Goal: Check status: Check status

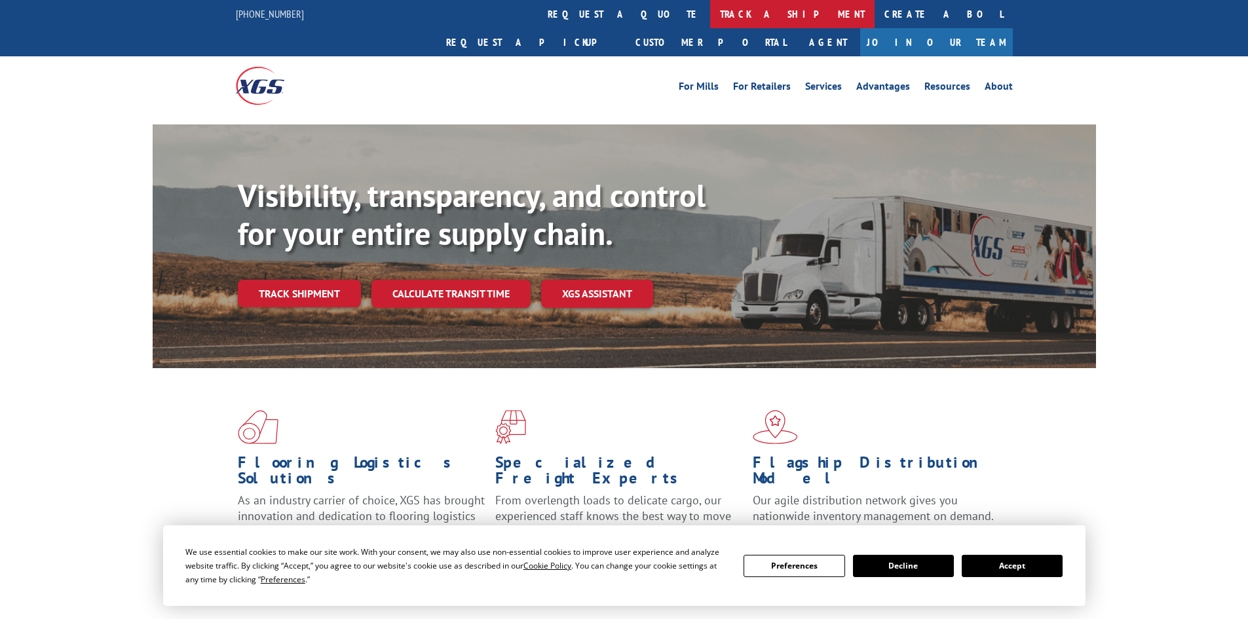
click at [710, 14] on link "track a shipment" at bounding box center [792, 14] width 164 height 28
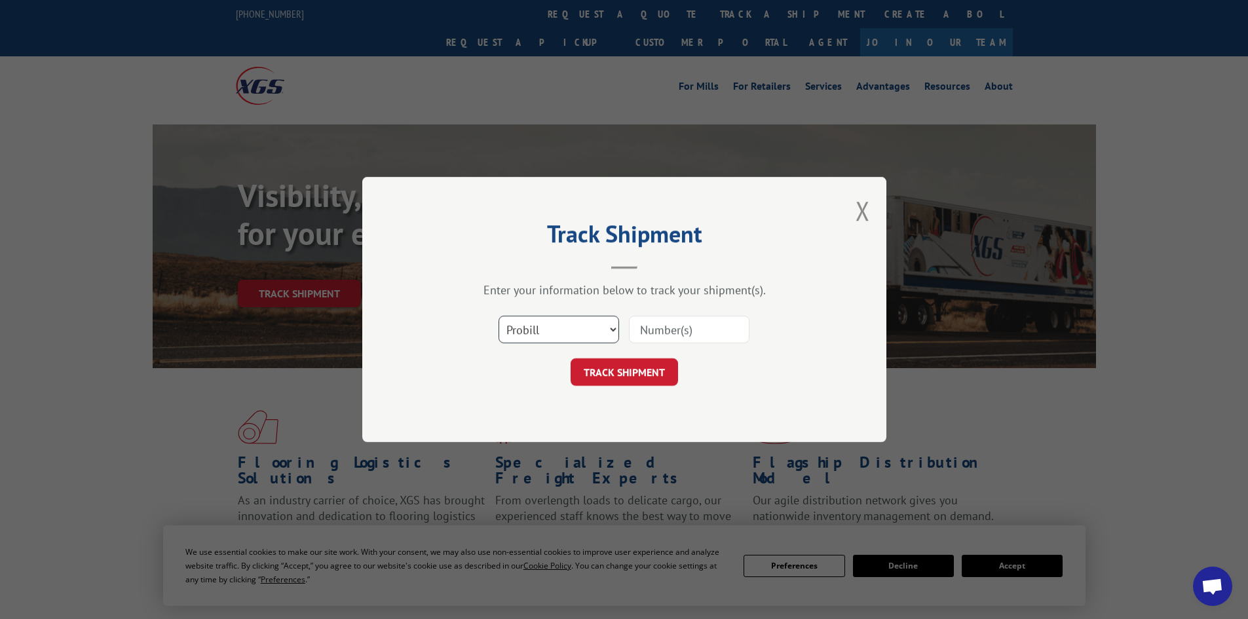
drag, startPoint x: 548, startPoint y: 326, endPoint x: 546, endPoint y: 337, distance: 10.8
click at [548, 326] on select "Select category... Probill BOL PO" at bounding box center [558, 330] width 120 height 28
select select "po"
click at [498, 316] on select "Select category... Probill BOL PO" at bounding box center [558, 330] width 120 height 28
click at [661, 336] on input at bounding box center [689, 330] width 120 height 28
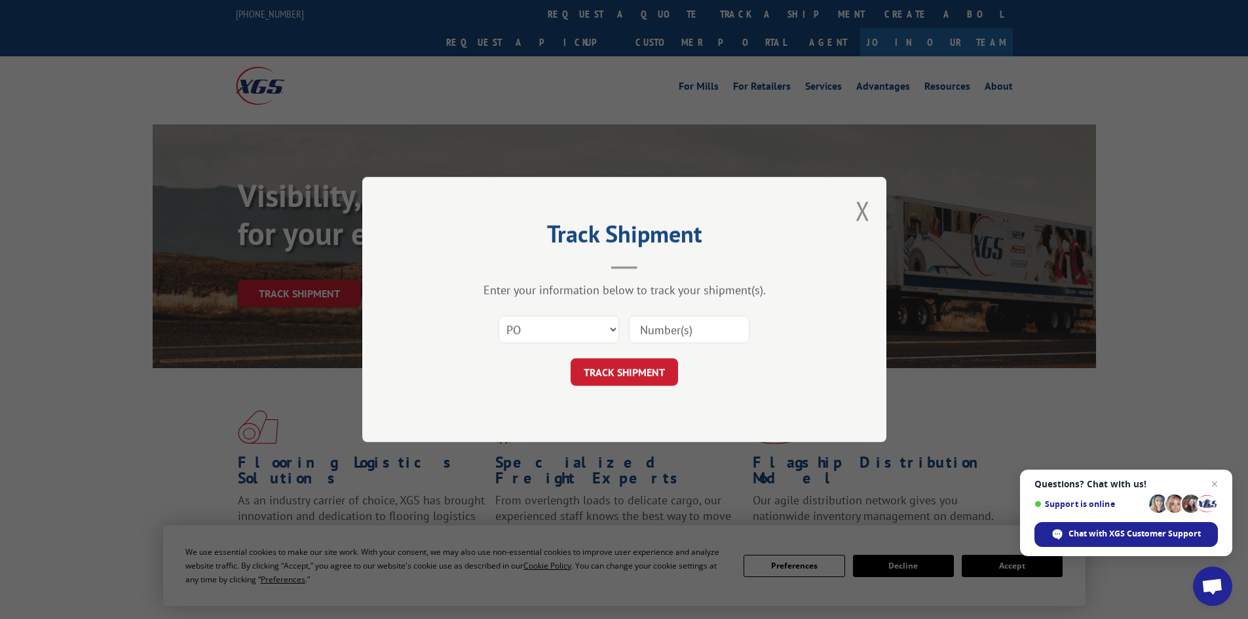
paste input "15339865"
type input "15339865"
click at [667, 377] on button "TRACK SHIPMENT" at bounding box center [623, 372] width 107 height 28
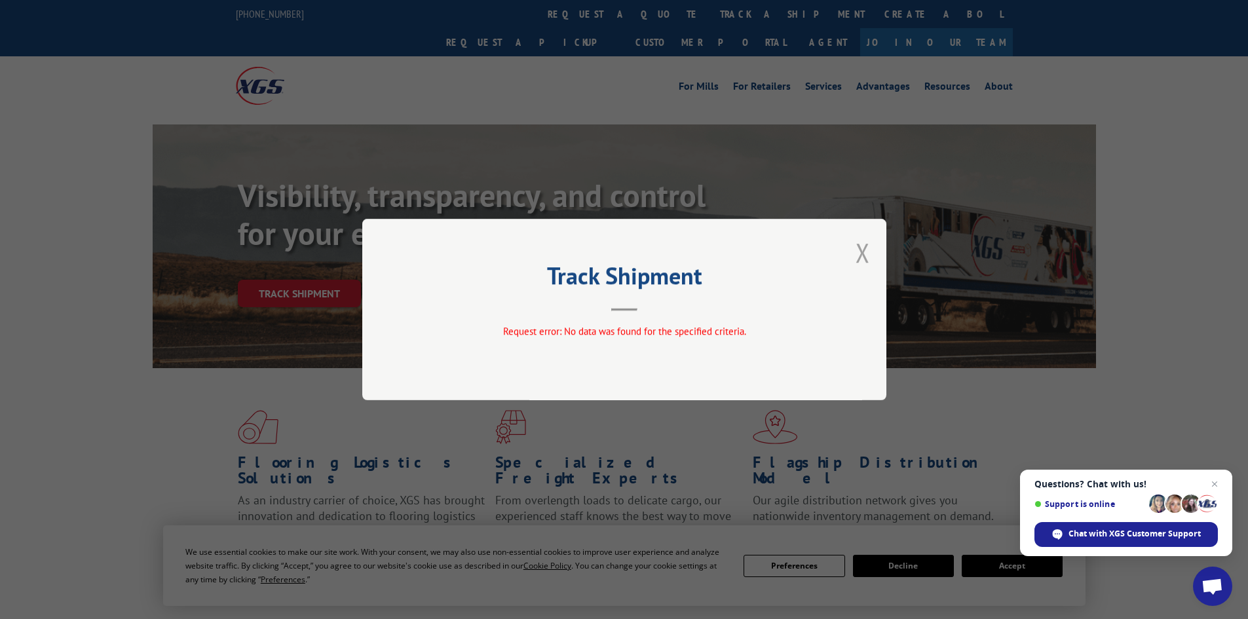
click at [865, 252] on button "Close modal" at bounding box center [862, 252] width 14 height 35
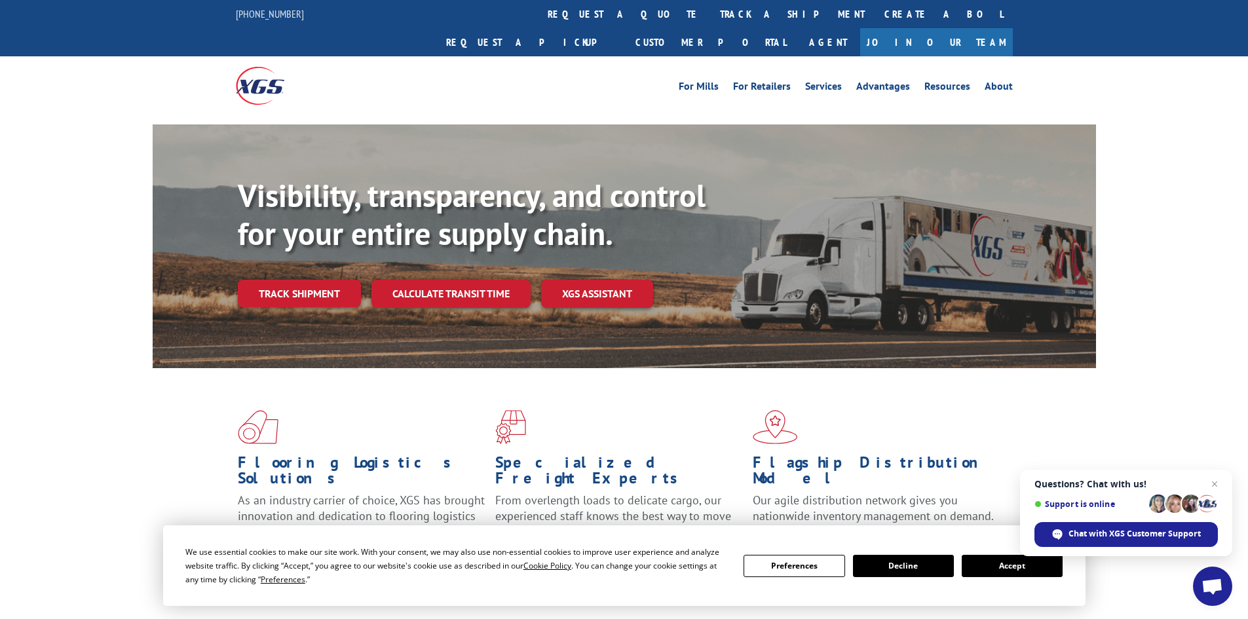
click at [710, 14] on link "track a shipment" at bounding box center [792, 14] width 164 height 28
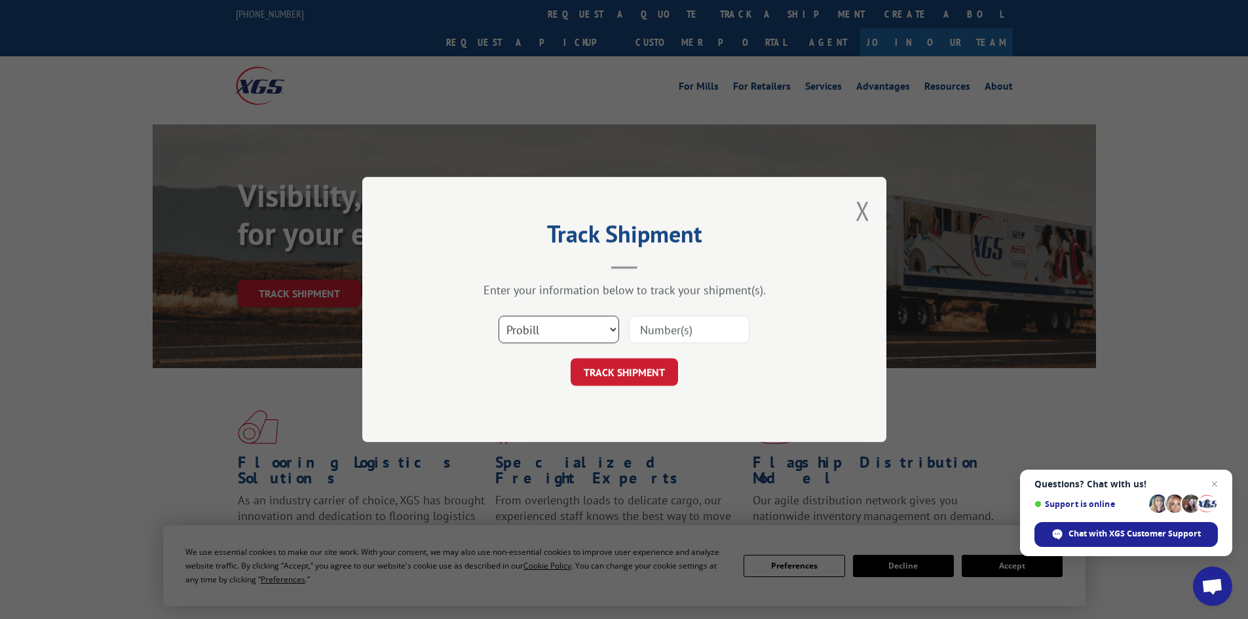
click at [563, 327] on select "Select category... Probill BOL PO" at bounding box center [558, 330] width 120 height 28
select select "bol"
click at [498, 316] on select "Select category... Probill BOL PO" at bounding box center [558, 330] width 120 height 28
click at [654, 328] on input at bounding box center [689, 330] width 120 height 28
paste input "15339865"
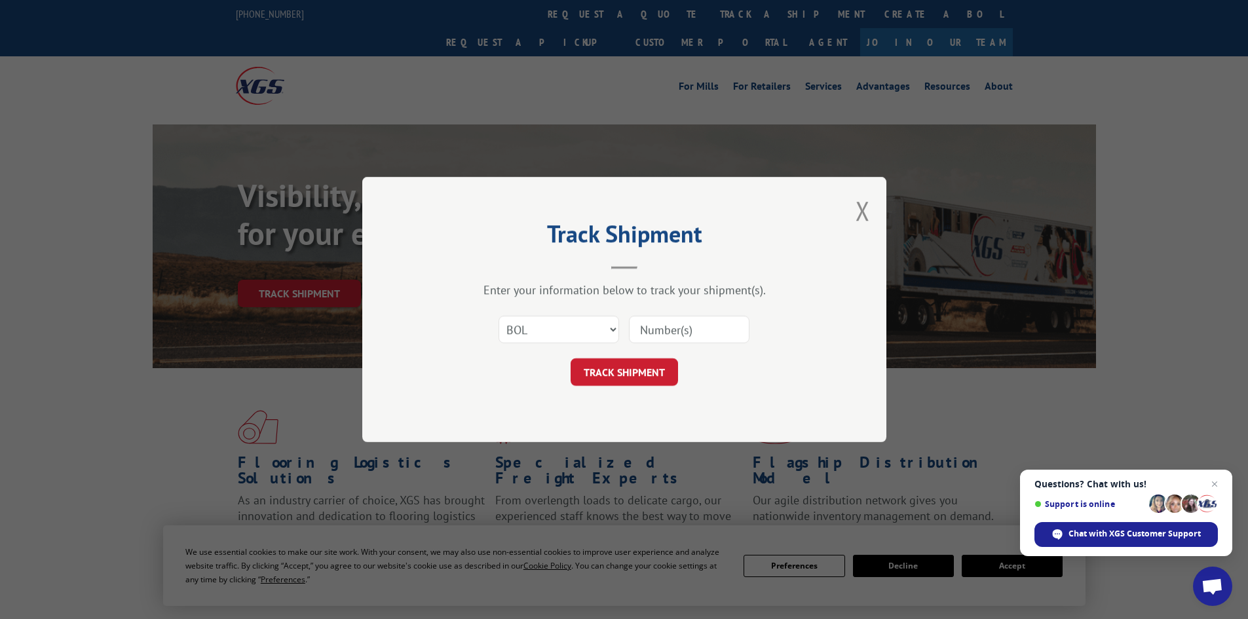
type input "15339865"
click button "TRACK SHIPMENT" at bounding box center [623, 372] width 107 height 28
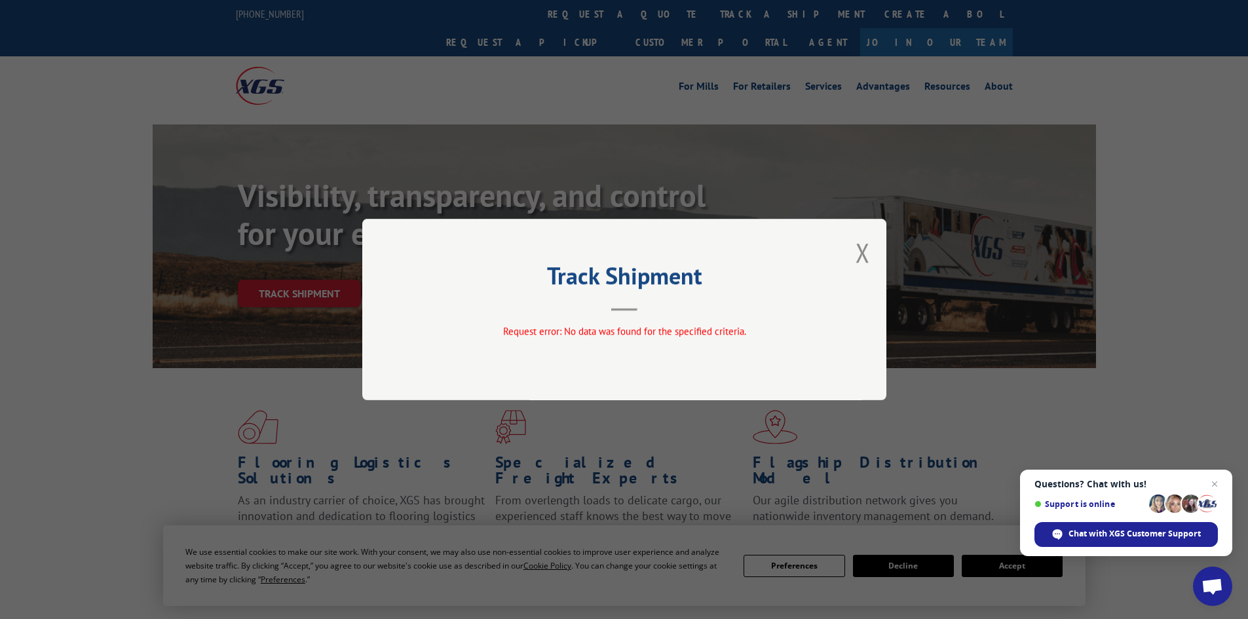
click at [861, 253] on button "Close modal" at bounding box center [862, 252] width 14 height 35
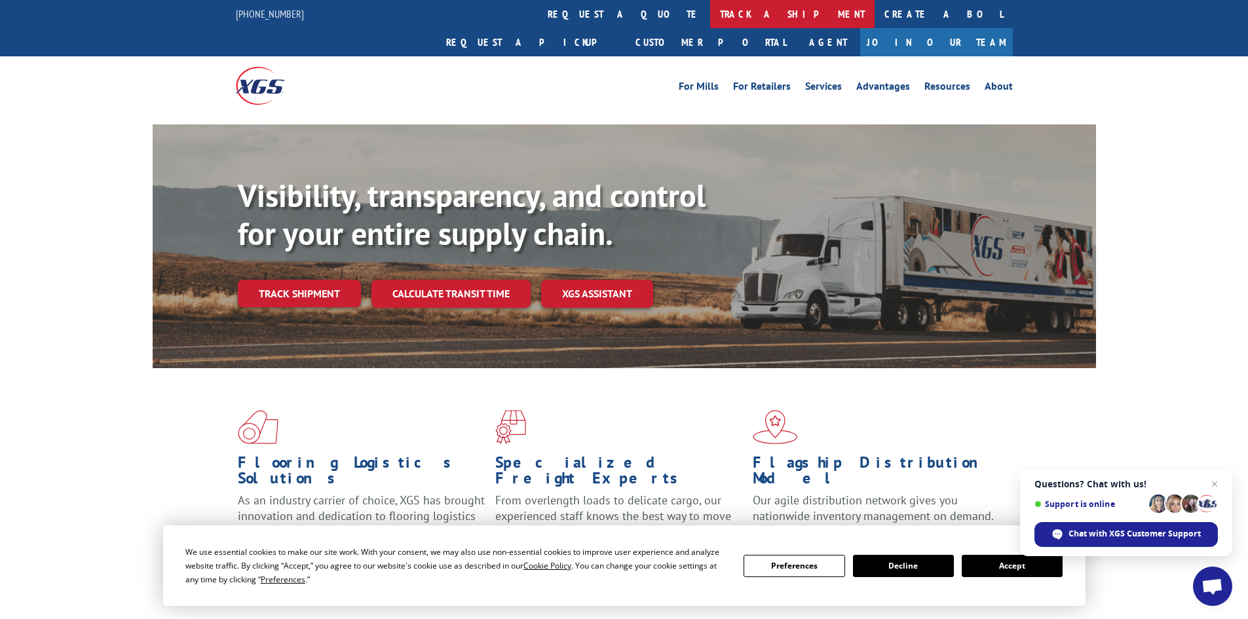
click at [710, 18] on link "track a shipment" at bounding box center [792, 14] width 164 height 28
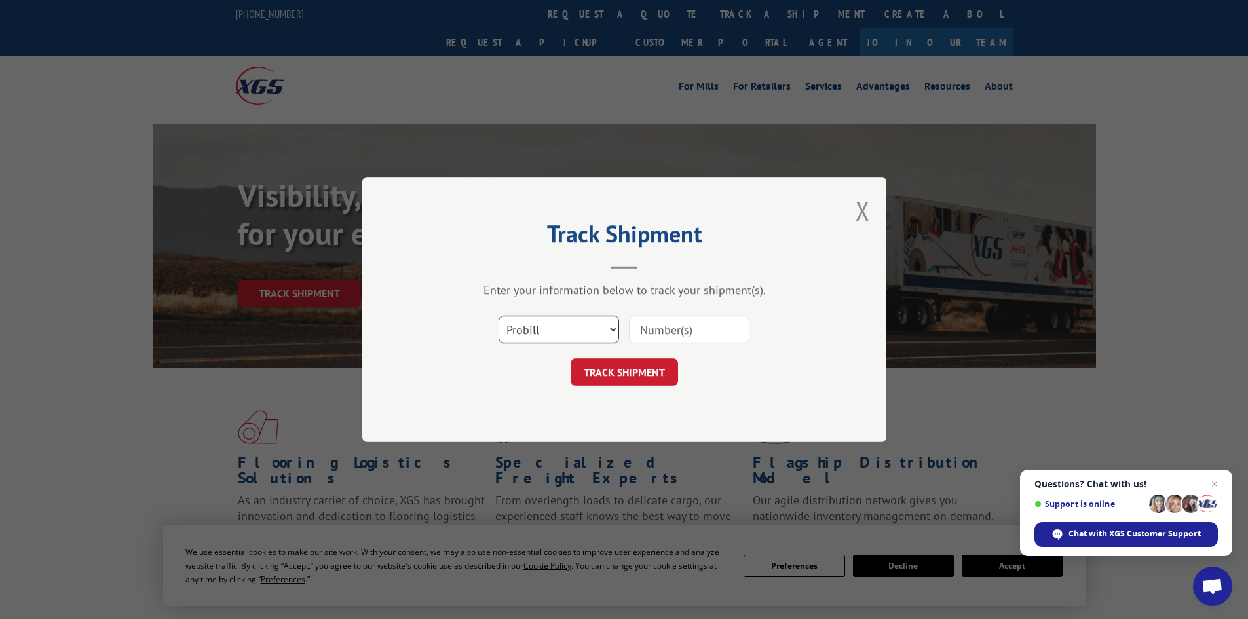
click at [583, 329] on select "Select category... Probill BOL PO" at bounding box center [558, 330] width 120 height 28
select select "po"
click at [498, 316] on select "Select category... Probill BOL PO" at bounding box center [558, 330] width 120 height 28
paste input "72541803"
type input "72541803"
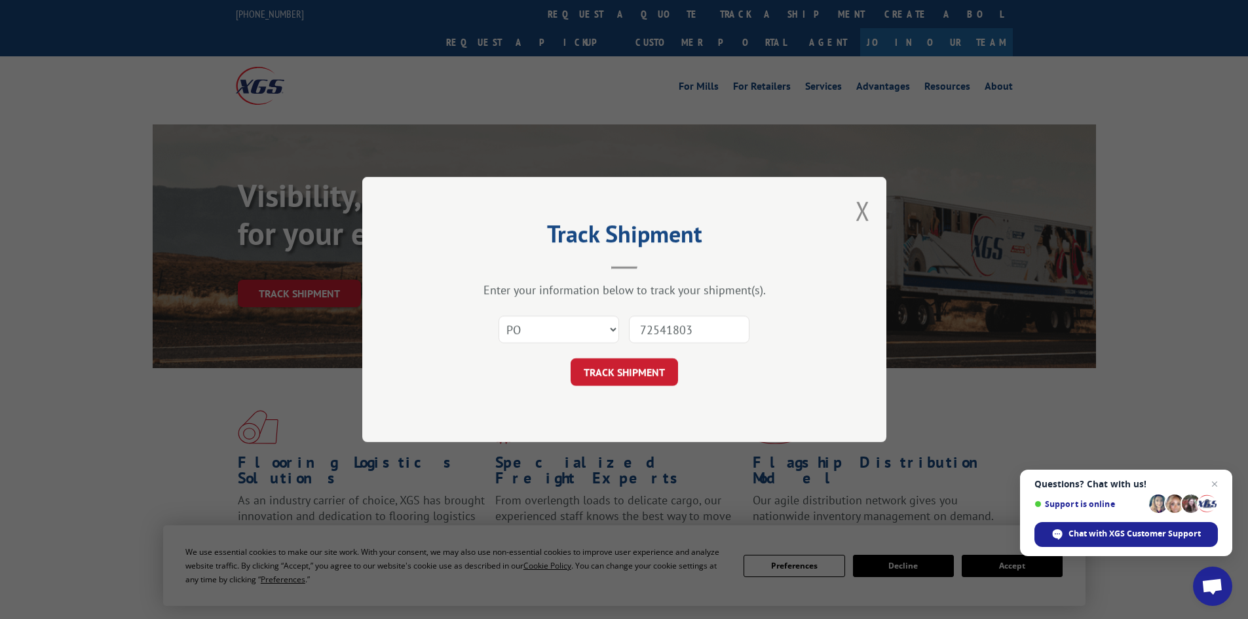
click button "TRACK SHIPMENT" at bounding box center [623, 372] width 107 height 28
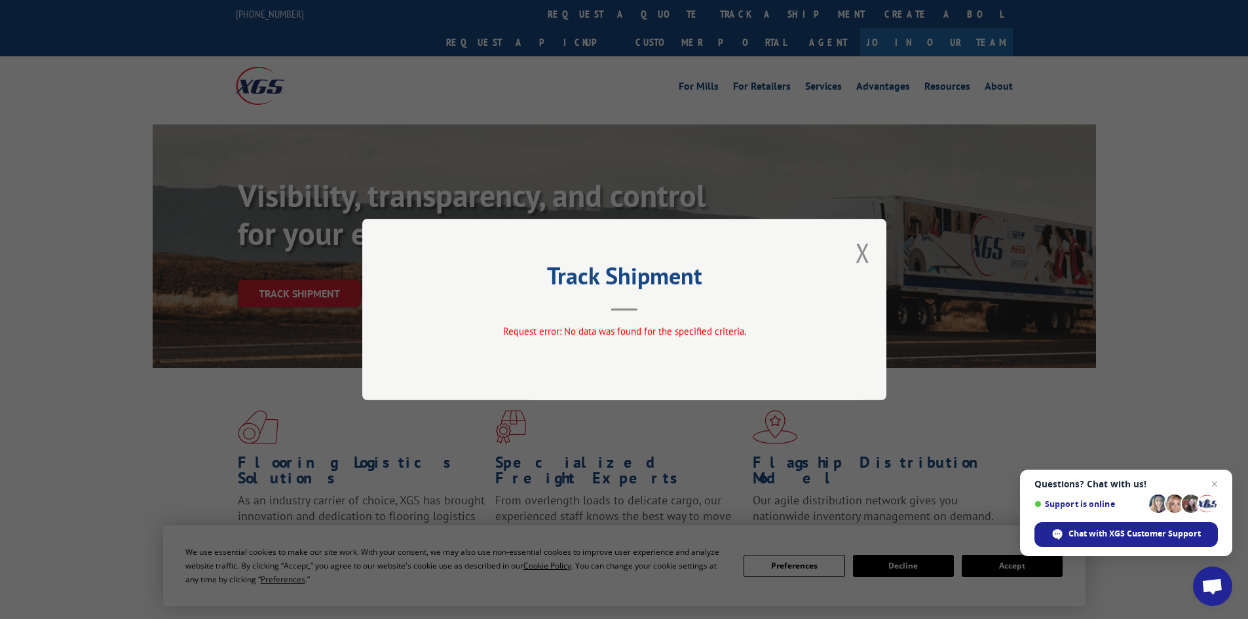
drag, startPoint x: 860, startPoint y: 254, endPoint x: 857, endPoint y: 246, distance: 8.3
click at [861, 251] on button "Close modal" at bounding box center [862, 252] width 14 height 35
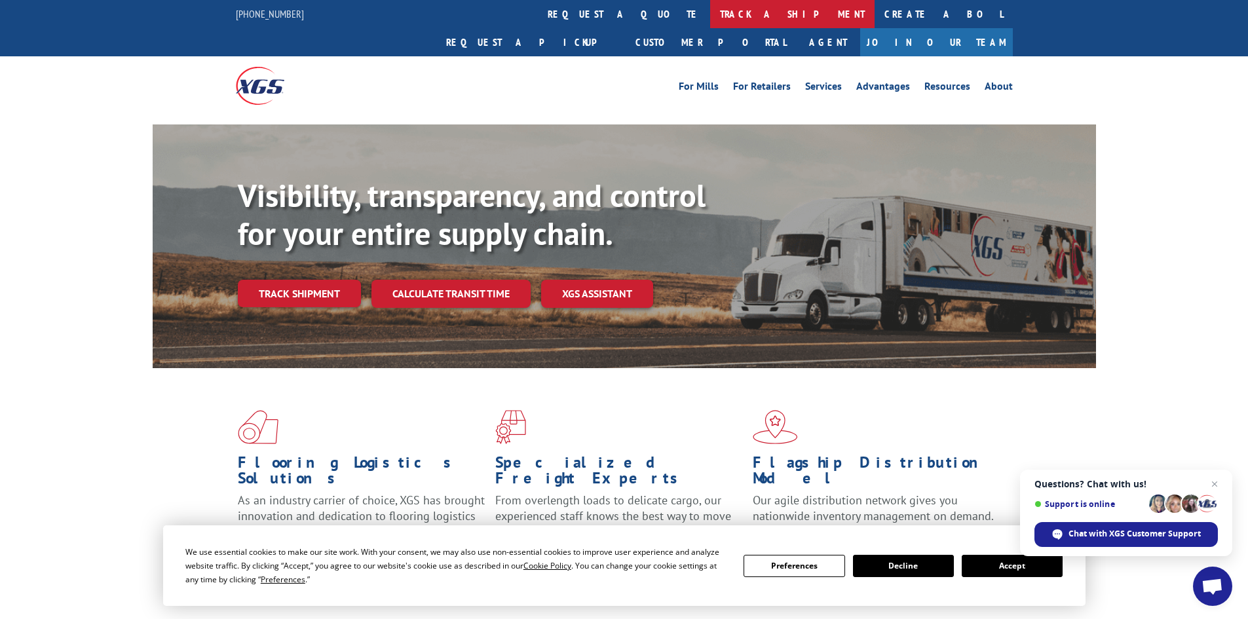
click at [710, 13] on link "track a shipment" at bounding box center [792, 14] width 164 height 28
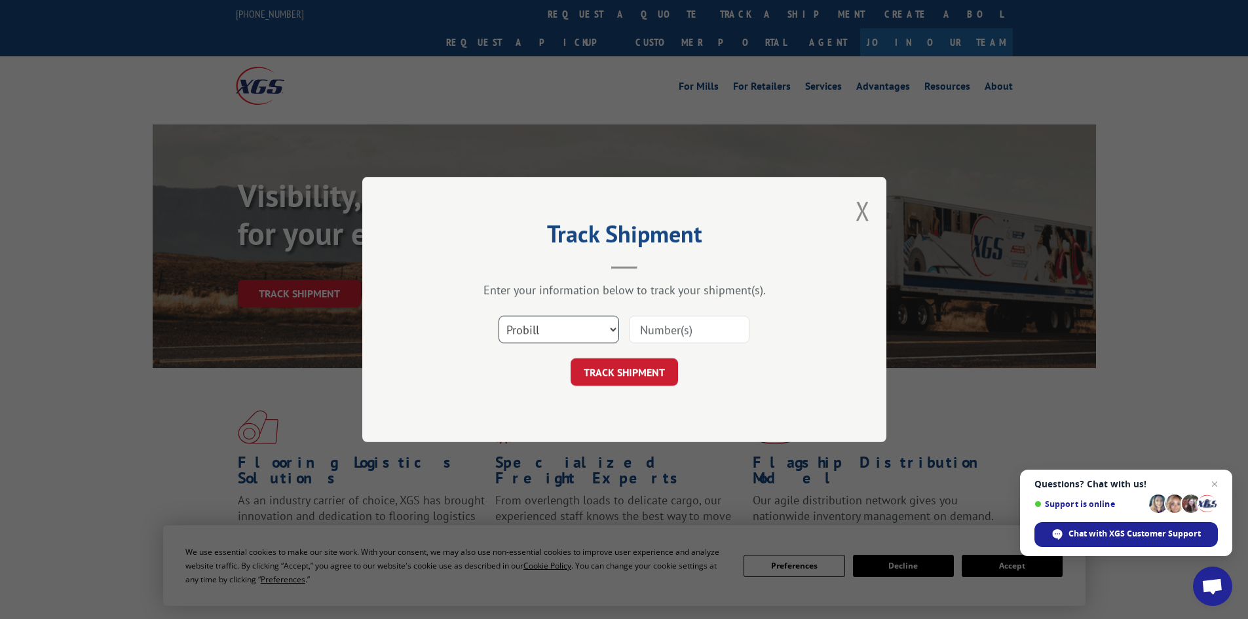
click at [561, 321] on select "Select category... Probill BOL PO" at bounding box center [558, 330] width 120 height 28
click at [498, 316] on select "Select category... Probill BOL PO" at bounding box center [558, 330] width 120 height 28
paste input "15339865"
type input "15339865"
click at [625, 369] on button "TRACK SHIPMENT" at bounding box center [623, 372] width 107 height 28
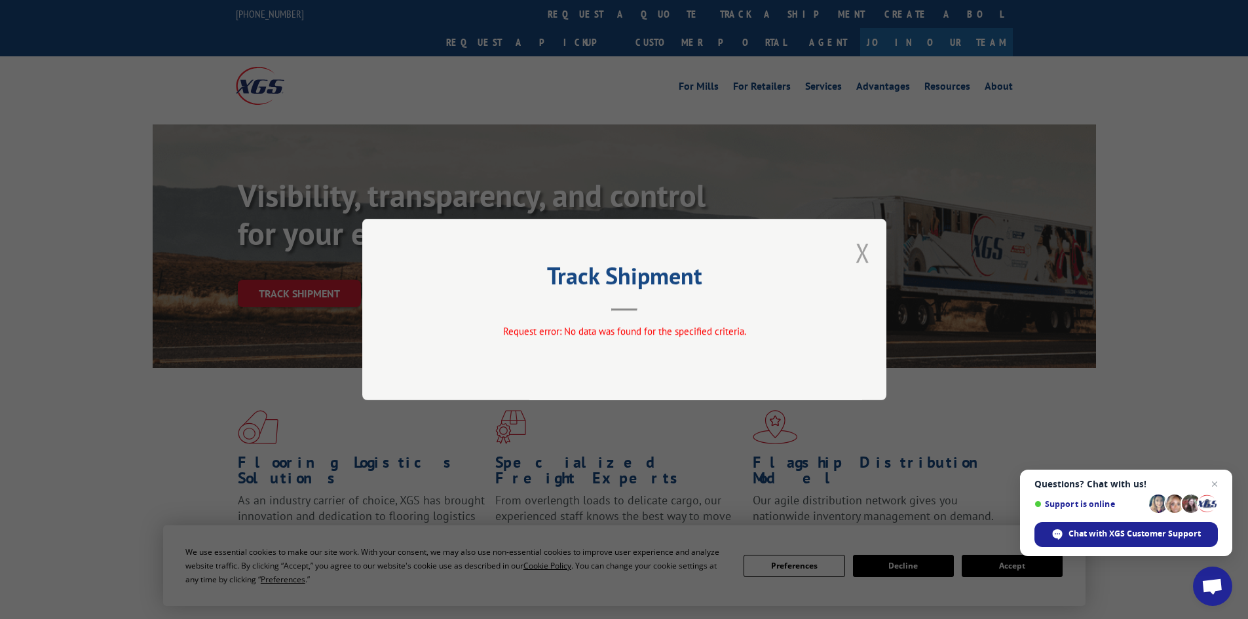
click at [863, 257] on button "Close modal" at bounding box center [862, 252] width 14 height 35
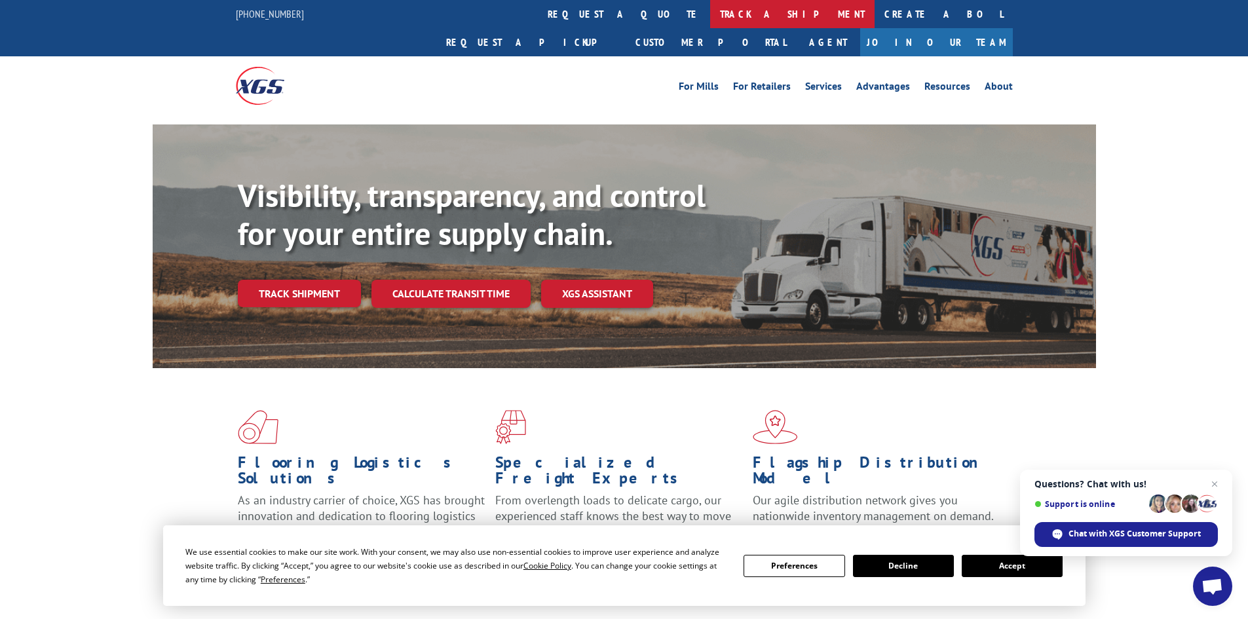
click at [710, 14] on link "track a shipment" at bounding box center [792, 14] width 164 height 28
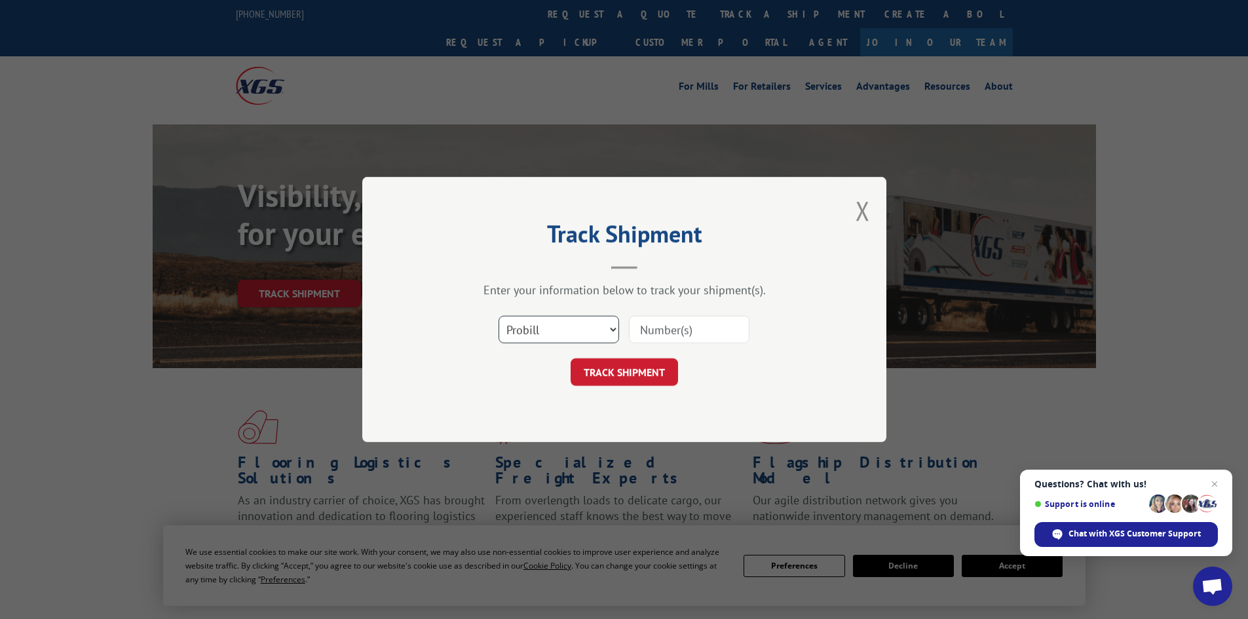
click at [567, 329] on select "Select category... Probill BOL PO" at bounding box center [558, 330] width 120 height 28
select select "po"
click at [498, 316] on select "Select category... Probill BOL PO" at bounding box center [558, 330] width 120 height 28
paste input "15339865"
type input "15339865"
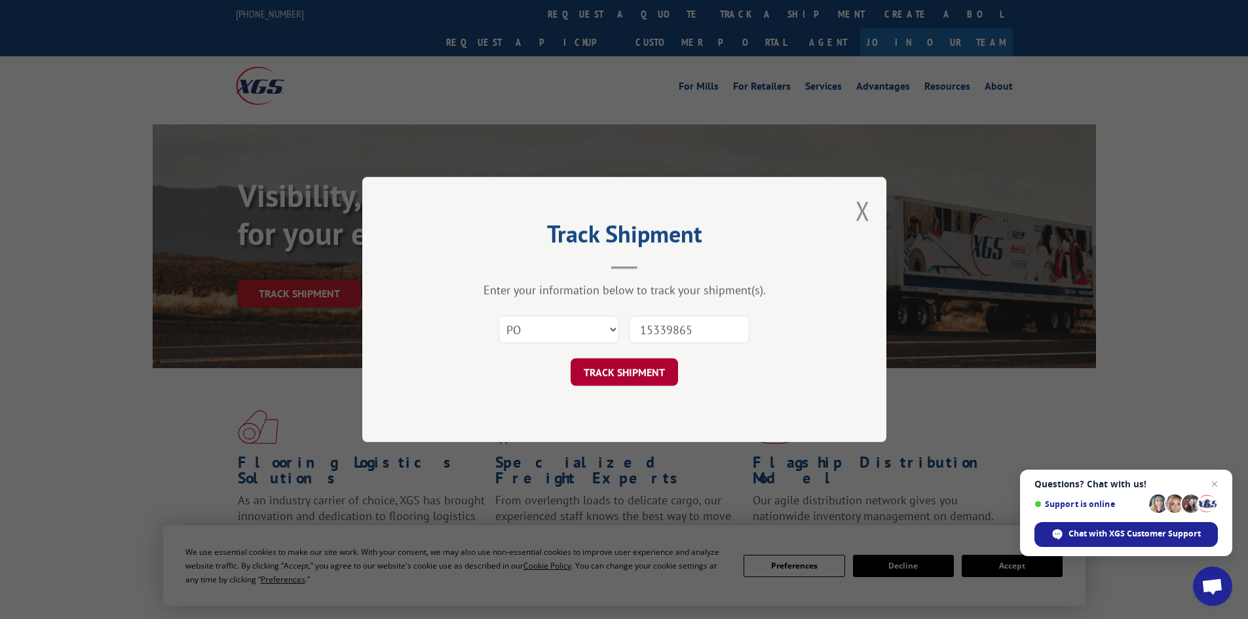
click at [654, 369] on button "TRACK SHIPMENT" at bounding box center [623, 372] width 107 height 28
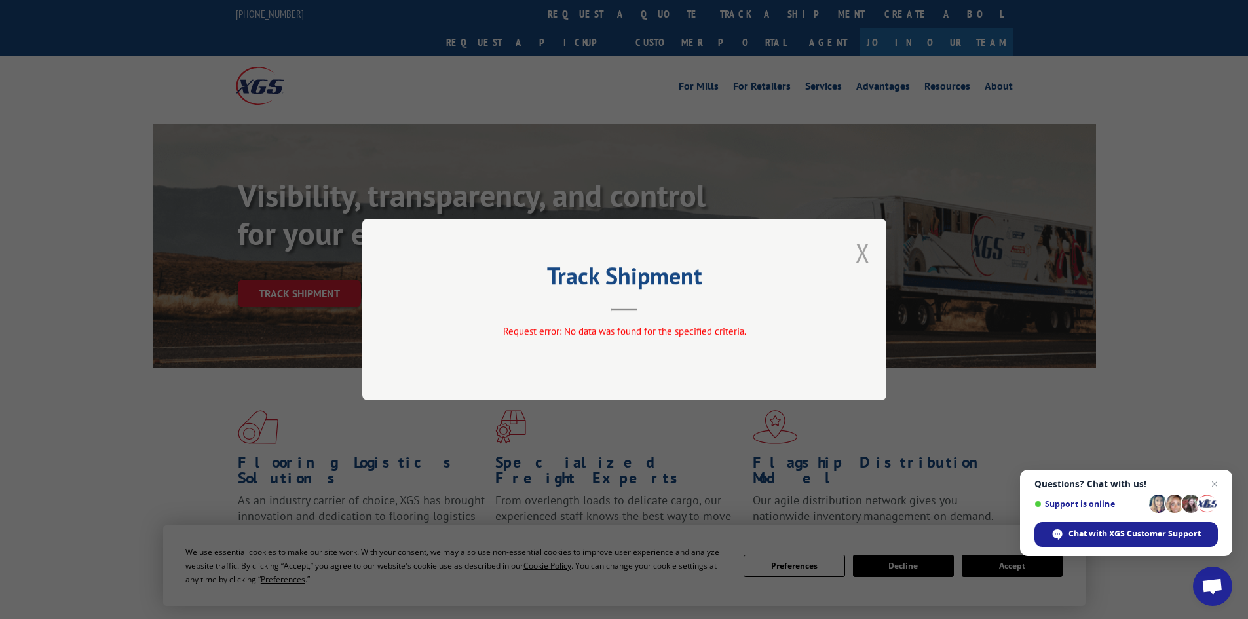
click at [865, 254] on button "Close modal" at bounding box center [862, 252] width 14 height 35
